Goal: Navigation & Orientation: Find specific page/section

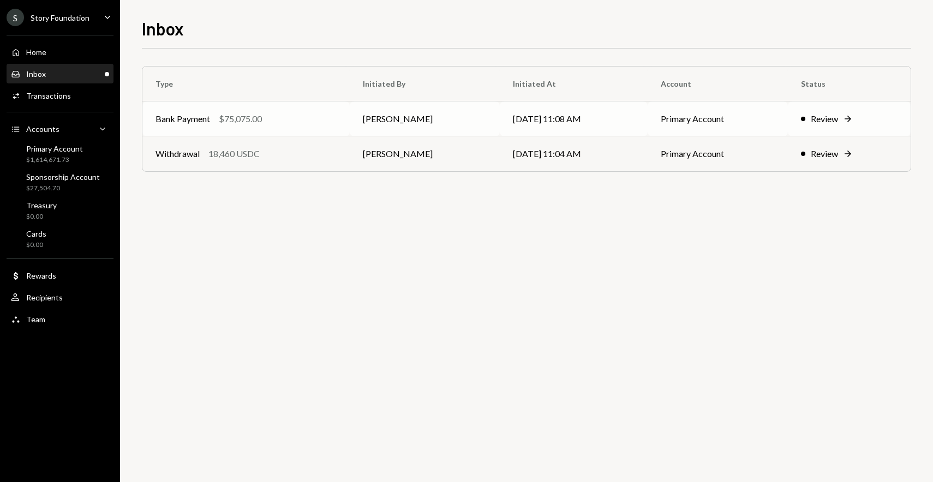
click at [392, 115] on td "[PERSON_NAME]" at bounding box center [425, 118] width 150 height 35
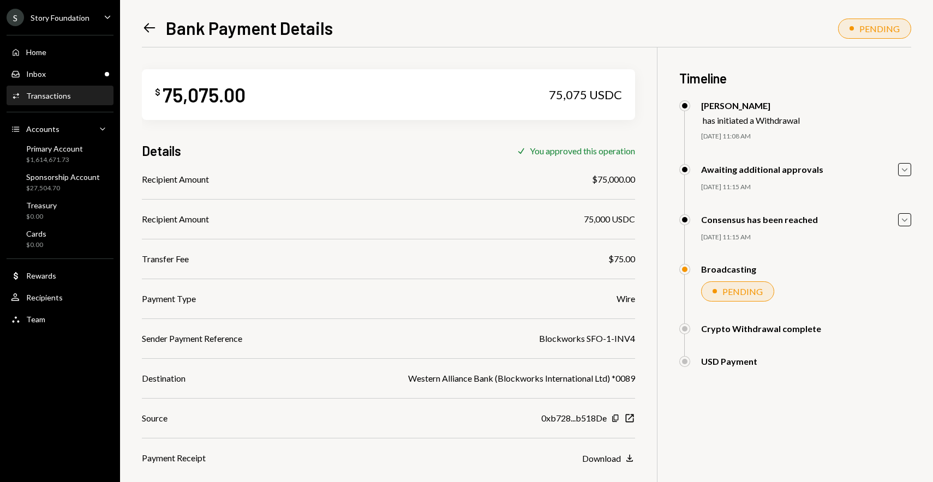
click at [148, 27] on icon "Left Arrow" at bounding box center [149, 27] width 15 height 15
